Goal: Task Accomplishment & Management: Use online tool/utility

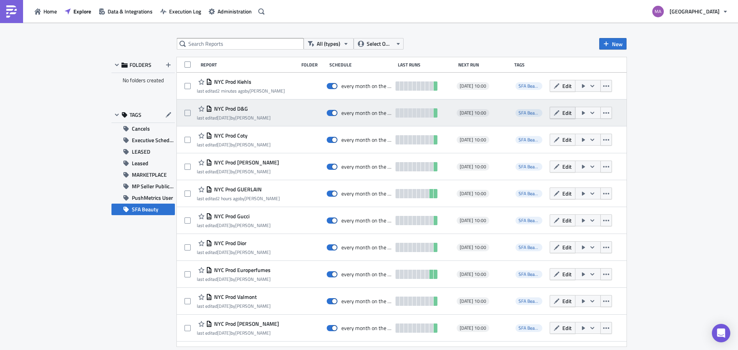
click at [554, 115] on icon "button" at bounding box center [557, 113] width 6 height 6
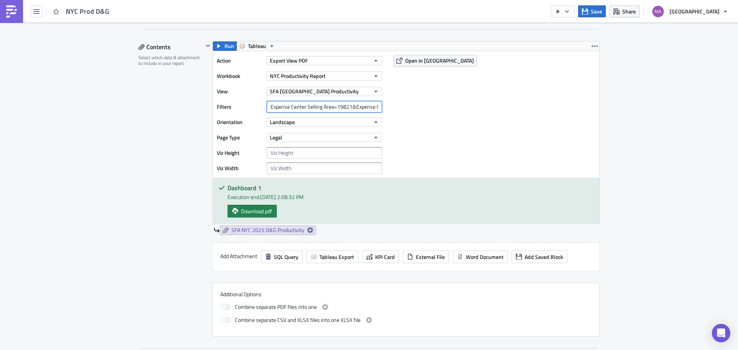
drag, startPoint x: 353, startPoint y: 106, endPoint x: 306, endPoint y: 106, distance: 46.5
click at [249, 114] on div "Action Export View PDF Workbook [GEOGRAPHIC_DATA] Productivity Report View SFA …" at bounding box center [301, 114] width 169 height 119
click at [328, 105] on input "Expense Center Selling Area=19821&Expense Center Selling Area=19852&Expense Cen…" at bounding box center [324, 107] width 115 height 12
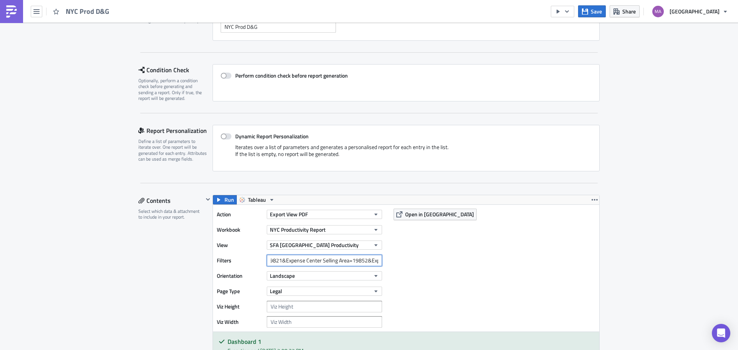
scroll to position [0, 236]
drag, startPoint x: 354, startPoint y: 260, endPoint x: 360, endPoint y: 264, distance: 7.3
click at [374, 264] on input "Expense Center Selling Area=19821&Expense Center Selling Area=19852&Expense Cen…" at bounding box center [324, 261] width 115 height 12
click at [328, 259] on input "Expense Center Selling Area=19821&Expense Center Selling Area=19852&Expense Cen…" at bounding box center [324, 261] width 115 height 12
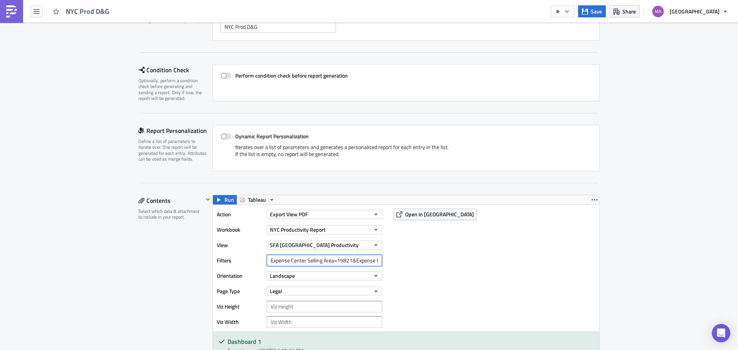
drag, startPoint x: 349, startPoint y: 260, endPoint x: 234, endPoint y: 259, distance: 115.0
click at [234, 259] on div "Filters Expense Center Selling Area=19821&Expense Center Selling Area=19852&Exp…" at bounding box center [301, 261] width 169 height 12
click at [279, 260] on input "Expense Center Selling Area=19821&Expense Center Selling Area=19852&Expense Cen…" at bounding box center [324, 261] width 115 height 12
click at [226, 260] on label "Filters" at bounding box center [240, 261] width 46 height 12
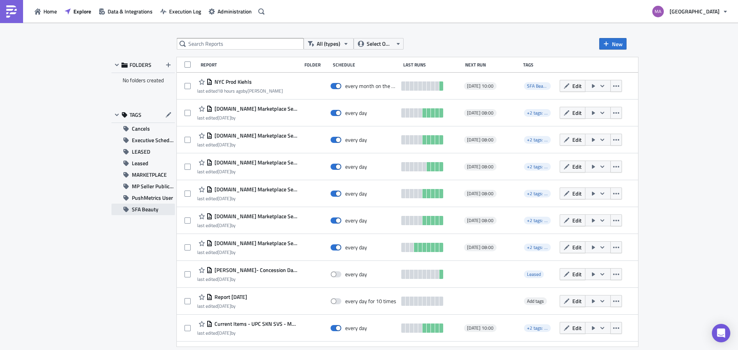
click at [160, 212] on button "SFA Beauty" at bounding box center [143, 210] width 63 height 12
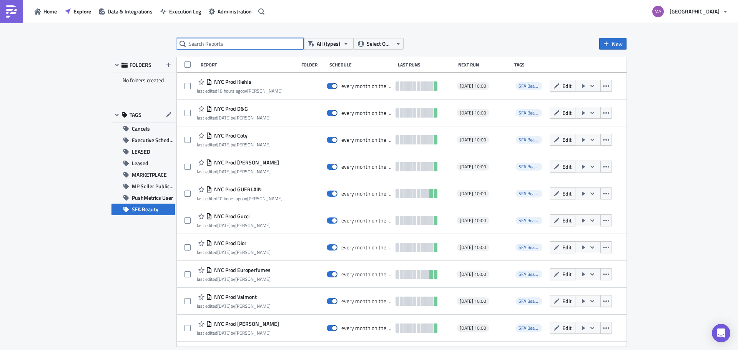
click at [239, 43] on input "text" at bounding box center [240, 44] width 127 height 12
click at [222, 44] on input "text" at bounding box center [240, 44] width 127 height 12
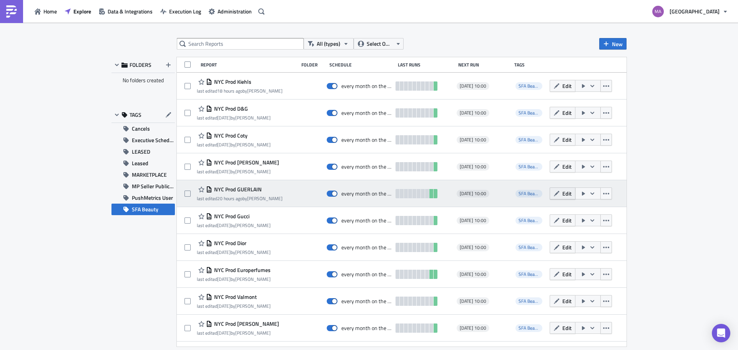
click at [563, 195] on span "Edit" at bounding box center [567, 194] width 9 height 8
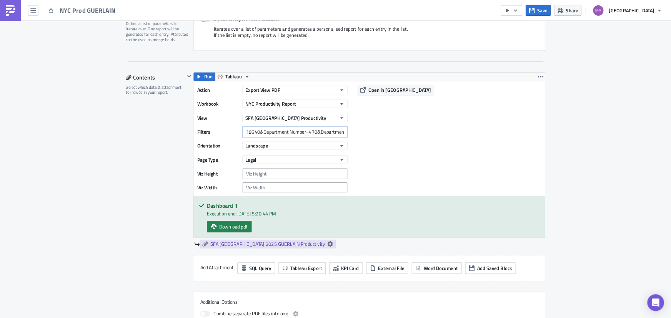
scroll to position [0, 99]
drag, startPoint x: 323, startPoint y: 145, endPoint x: 328, endPoint y: 145, distance: 5.0
click at [328, 145] on input "Expense Center Selling Area=19640&Department Number=470&Department Number=275" at bounding box center [324, 146] width 115 height 12
drag, startPoint x: 345, startPoint y: 149, endPoint x: 388, endPoint y: 149, distance: 43.8
click at [388, 149] on div "Action Export View PDF Workbook [GEOGRAPHIC_DATA] Productivity Report View SFA …" at bounding box center [406, 153] width 387 height 127
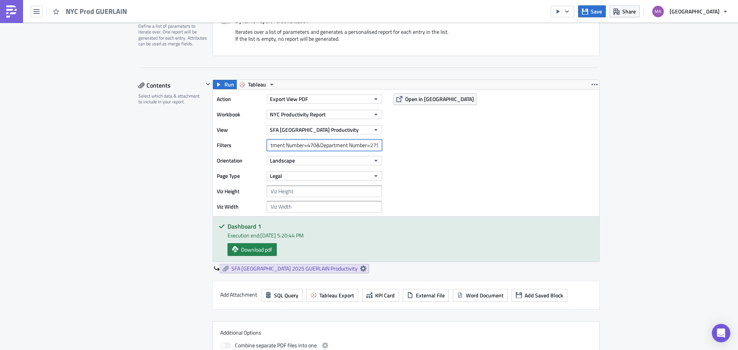
click at [322, 147] on input "Expense Center Selling Area=19640&Department Number=470&Department Number=275" at bounding box center [324, 146] width 115 height 12
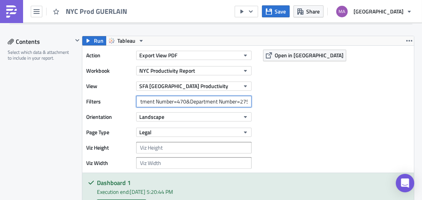
scroll to position [0, 0]
drag, startPoint x: 162, startPoint y: 99, endPoint x: 109, endPoint y: 99, distance: 52.3
click at [109, 99] on div "Filters Expense Center Selling Area=19640&Department Number=470&Department Numb…" at bounding box center [170, 102] width 169 height 12
click at [160, 98] on input "Expense Center Selling Area=19640&Department Number=470&Department Number=275" at bounding box center [193, 102] width 115 height 12
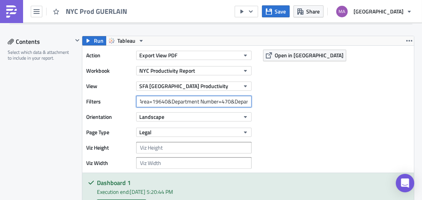
drag, startPoint x: 225, startPoint y: 99, endPoint x: 230, endPoint y: 101, distance: 5.4
click at [230, 101] on input "Expense Center Selling Area=19640&Department Number=470&Department Number=275" at bounding box center [193, 102] width 115 height 12
drag, startPoint x: 232, startPoint y: 99, endPoint x: 257, endPoint y: 101, distance: 25.4
click at [257, 101] on div "Action Export View PDF Workbook [GEOGRAPHIC_DATA] Productivity Report View SFA …" at bounding box center [248, 109] width 332 height 127
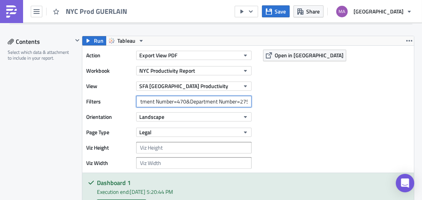
click at [225, 100] on input "Expense Center Selling Area=19640&Department Number=470&Department Number=275" at bounding box center [193, 102] width 115 height 12
drag, startPoint x: 160, startPoint y: 102, endPoint x: 98, endPoint y: 106, distance: 62.4
click at [98, 106] on div "Action Export View PDF Workbook [GEOGRAPHIC_DATA] Productivity Report View SFA …" at bounding box center [170, 109] width 169 height 119
click at [204, 100] on input "Expense Center Selling Area=19640&Department Number=470&Department Number=275" at bounding box center [193, 102] width 115 height 12
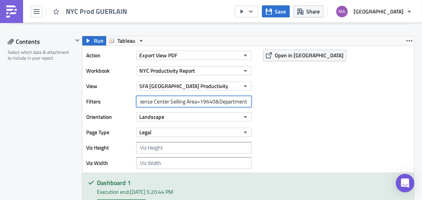
scroll to position [0, 15]
click at [244, 99] on input "Expense Center Selling Area=19640&Department Number=470&Department Number=275" at bounding box center [193, 102] width 115 height 12
drag, startPoint x: 215, startPoint y: 99, endPoint x: 241, endPoint y: 102, distance: 25.5
click at [245, 103] on input "Expense Center Selling Area=19640&Department Number=470&Department Number=275" at bounding box center [193, 102] width 115 height 12
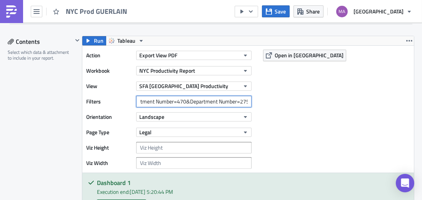
click at [192, 101] on input "Expense Center Selling Area=19640&Department Number=470&Department Number=275" at bounding box center [193, 102] width 115 height 12
drag, startPoint x: 183, startPoint y: 100, endPoint x: 239, endPoint y: 103, distance: 55.5
click at [239, 103] on input "Expense Center Selling Area=19640&Department Number=470&Department Number=275" at bounding box center [193, 102] width 115 height 12
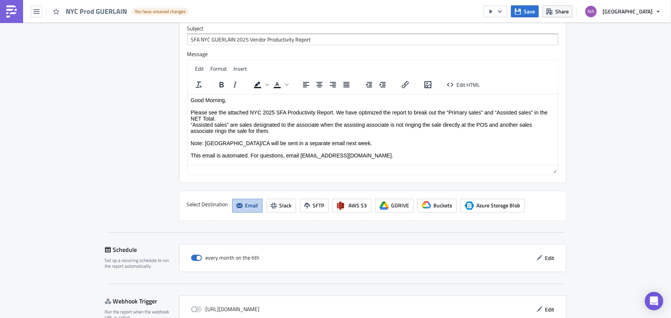
scroll to position [751, 0]
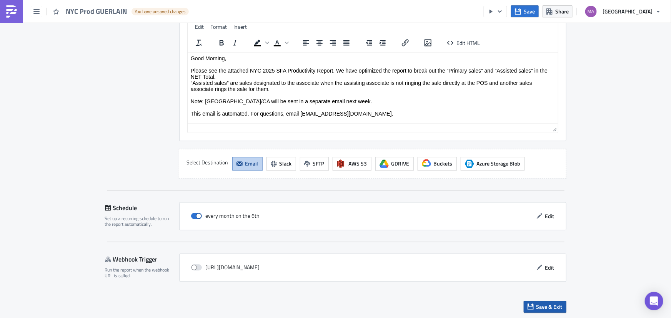
type input "Expense Center Selling Area=19640&Department Number=470,275"
click at [546, 303] on span "Save & Exit" at bounding box center [550, 307] width 26 height 8
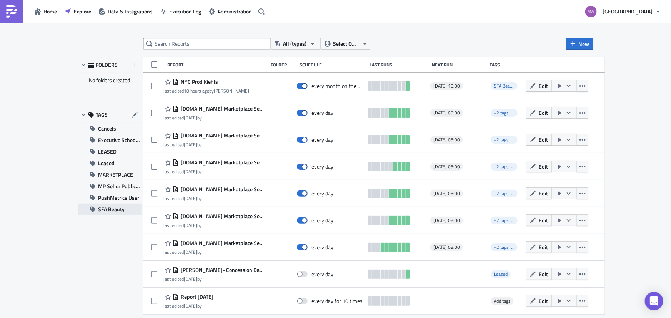
click at [117, 213] on span "SFA Beauty" at bounding box center [111, 210] width 27 height 12
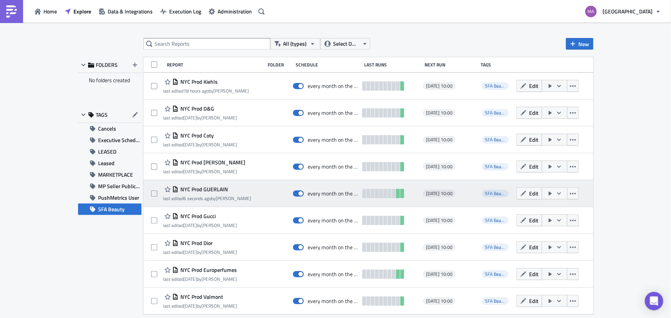
click at [547, 195] on icon "button" at bounding box center [550, 194] width 6 height 6
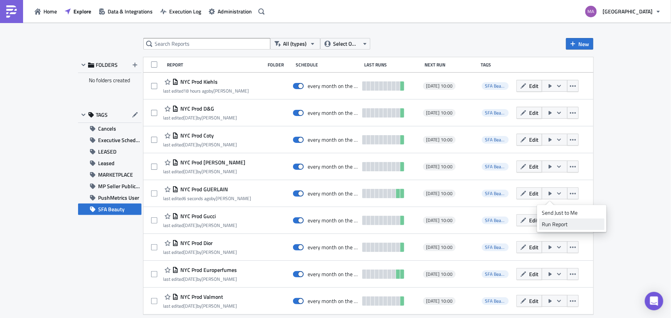
click at [555, 225] on div "Run Report" at bounding box center [572, 225] width 60 height 8
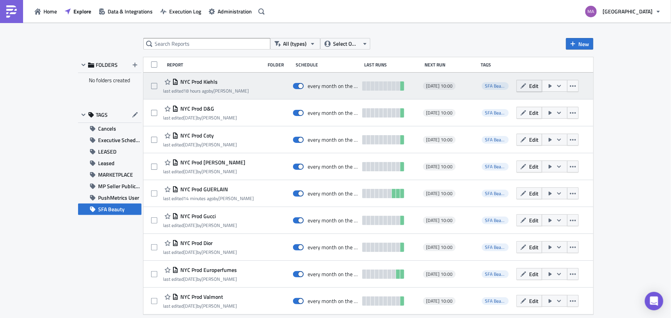
click at [517, 89] on button "Edit" at bounding box center [530, 86] width 26 height 12
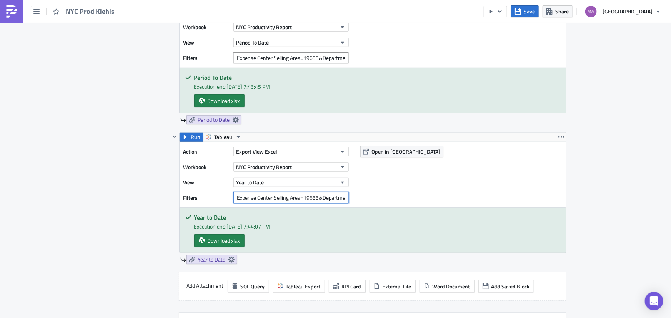
scroll to position [0, 36]
drag, startPoint x: 309, startPoint y: 198, endPoint x: 375, endPoint y: 207, distance: 66.7
click at [380, 208] on div "Action Export View Excel Workbook [GEOGRAPHIC_DATA] Productivity Report View Ye…" at bounding box center [373, 197] width 387 height 111
click at [352, 198] on div "Action Export View Excel Workbook [GEOGRAPHIC_DATA] Productivity Report View Ye…" at bounding box center [373, 174] width 387 height 65
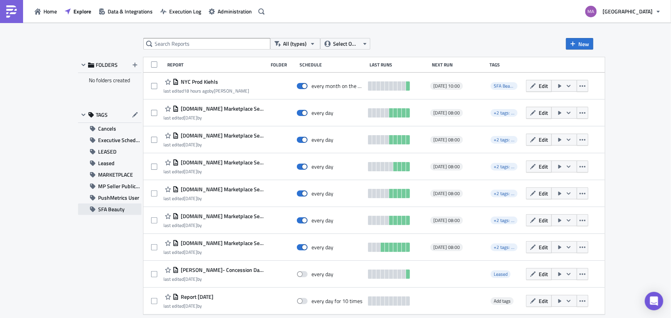
click at [110, 208] on span "SFA Beauty" at bounding box center [111, 210] width 27 height 12
